Goal: Task Accomplishment & Management: Complete application form

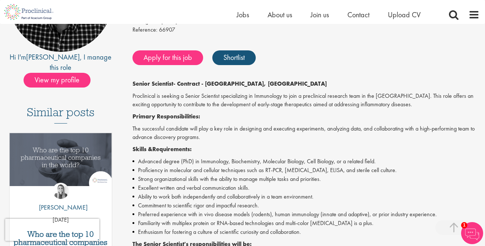
scroll to position [133, 0]
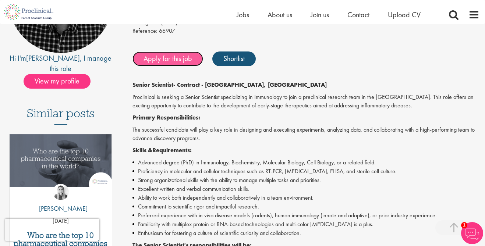
click at [183, 57] on link "Apply for this job" at bounding box center [168, 59] width 71 height 15
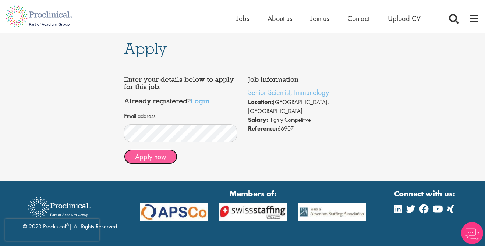
click at [163, 160] on button "Apply now" at bounding box center [150, 156] width 53 height 15
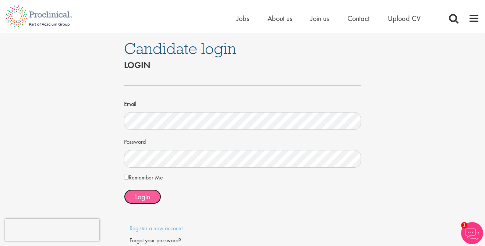
click at [138, 200] on span "Login" at bounding box center [142, 197] width 15 height 10
click at [141, 198] on span "Login" at bounding box center [142, 197] width 15 height 10
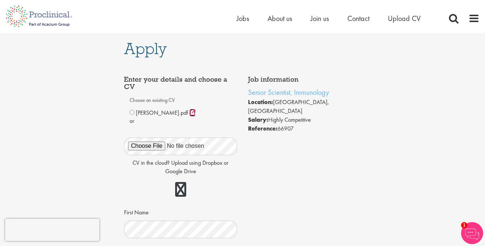
click at [190, 114] on icon at bounding box center [193, 113] width 6 height 6
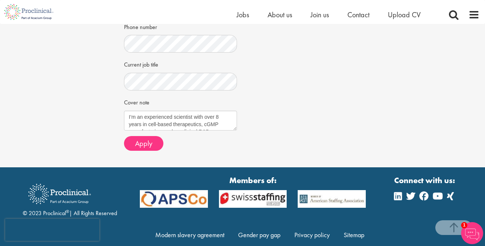
scroll to position [257, 0]
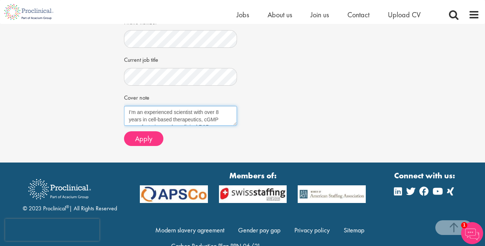
click at [151, 119] on textarea "I’m an experienced scientist with over 8 years in cell-based therapeutics, cGMP…" at bounding box center [180, 116] width 113 height 20
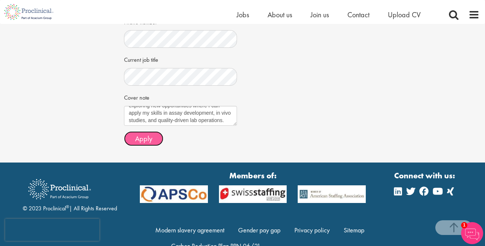
click at [148, 141] on span "Apply" at bounding box center [143, 139] width 17 height 10
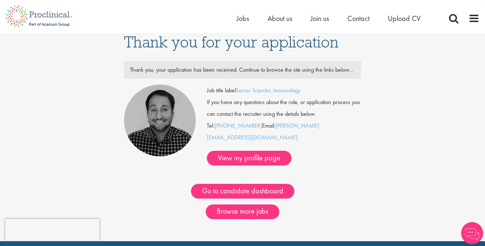
scroll to position [2, 0]
